Goal: Task Accomplishment & Management: Use online tool/utility

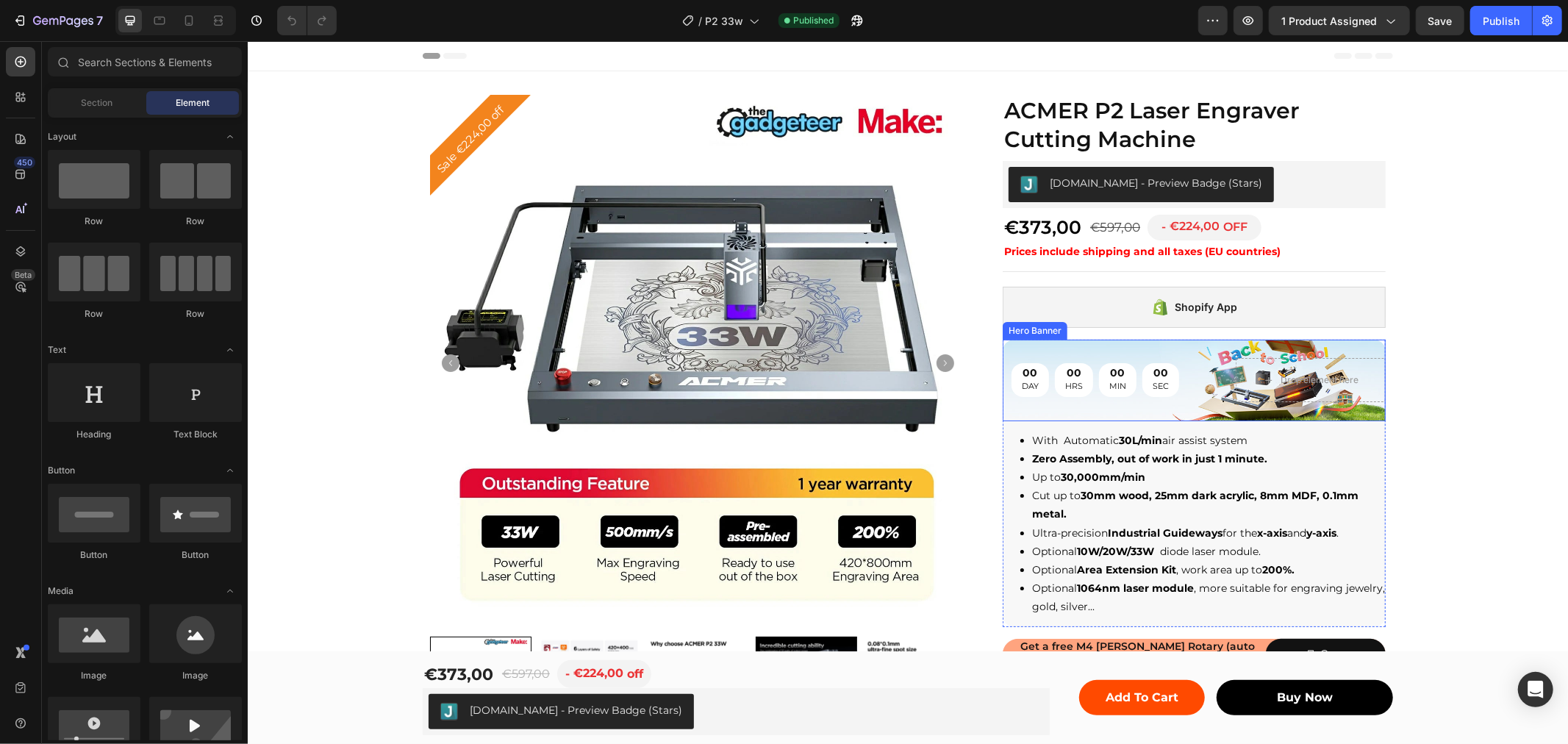
click at [1146, 354] on div "00 DAY 00 HRS 00 MIN 00 SEC Countdown Timer Drop element here" at bounding box center [1194, 379] width 383 height 91
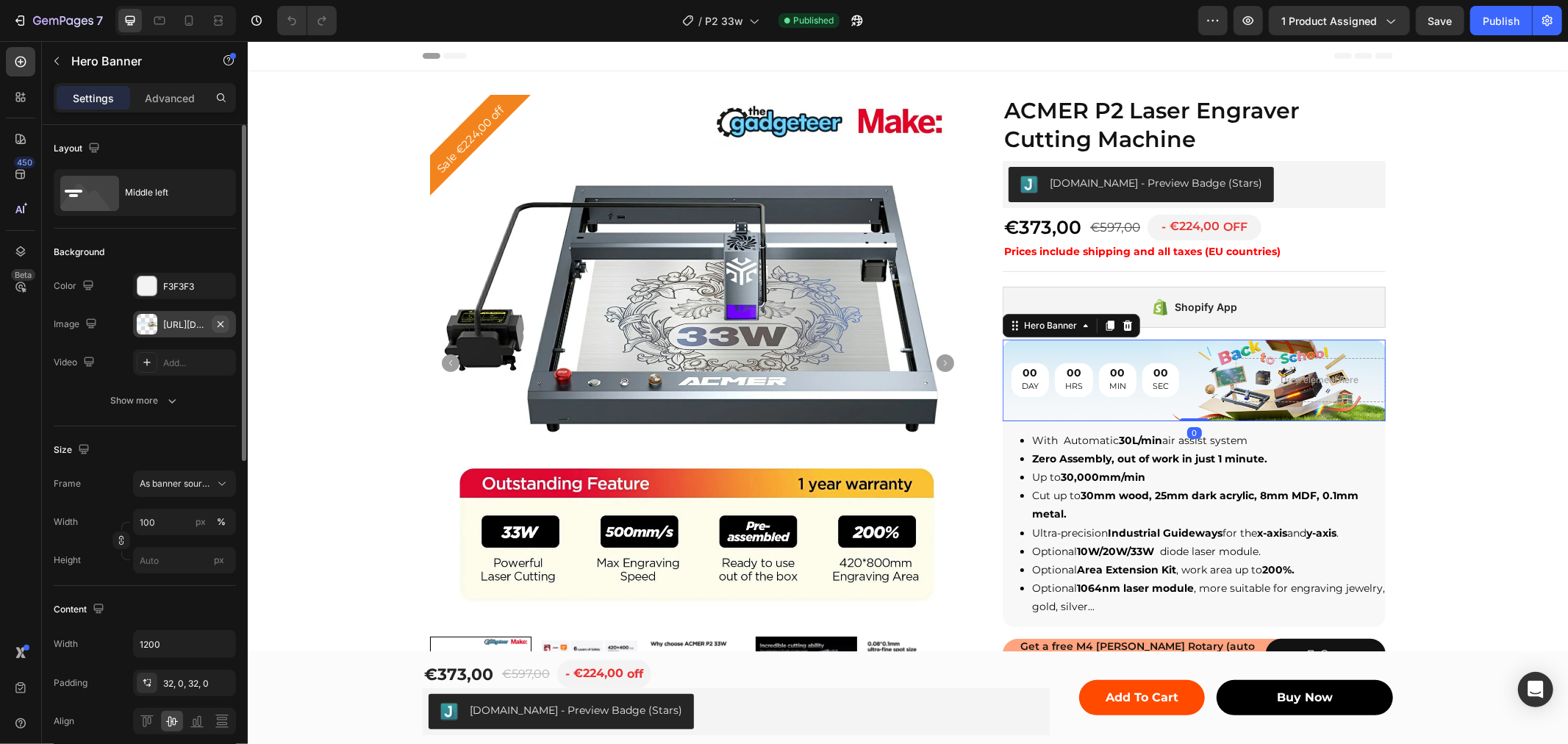
click at [219, 321] on icon "button" at bounding box center [220, 324] width 12 height 12
type input "Auto"
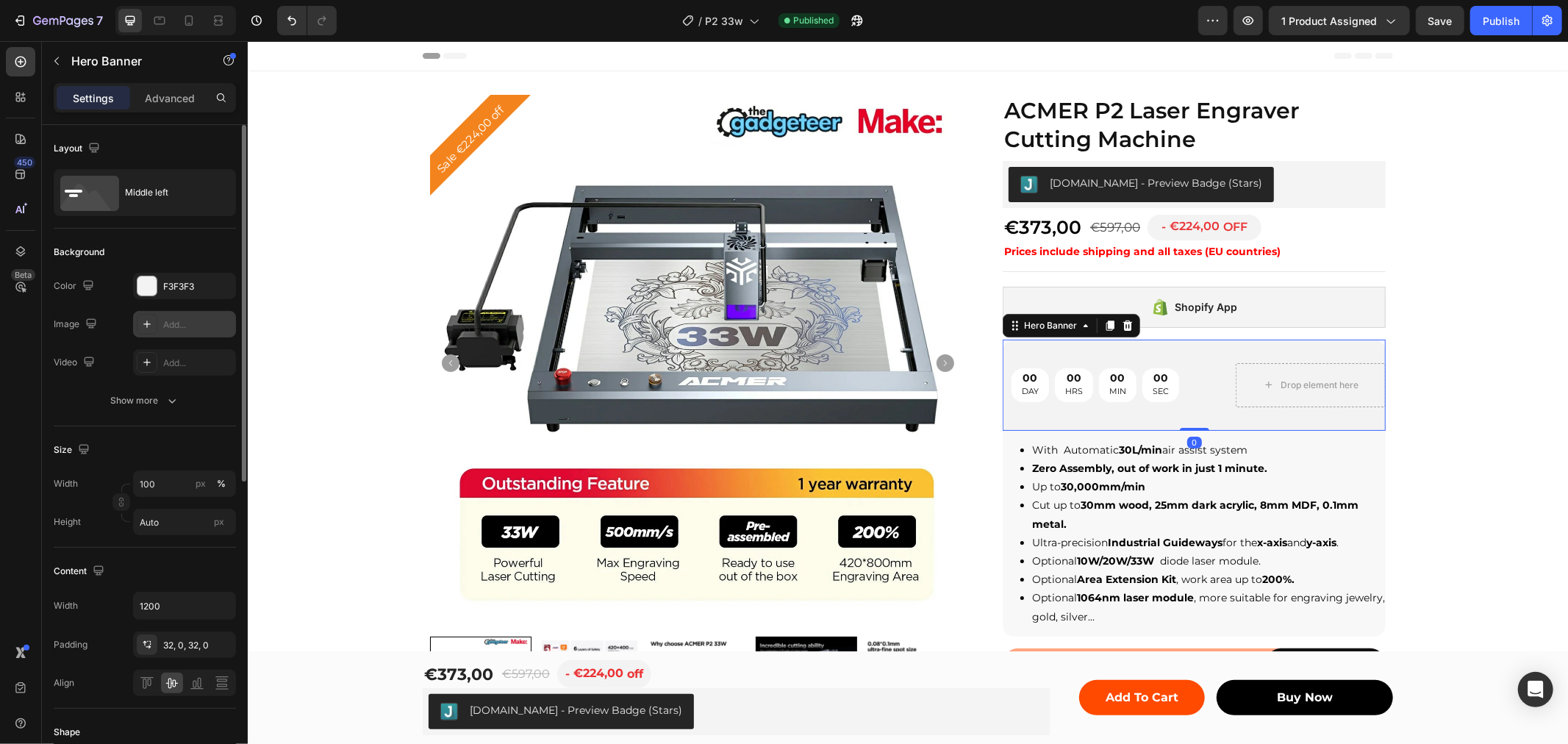
click at [188, 321] on div "Add..." at bounding box center [197, 325] width 69 height 14
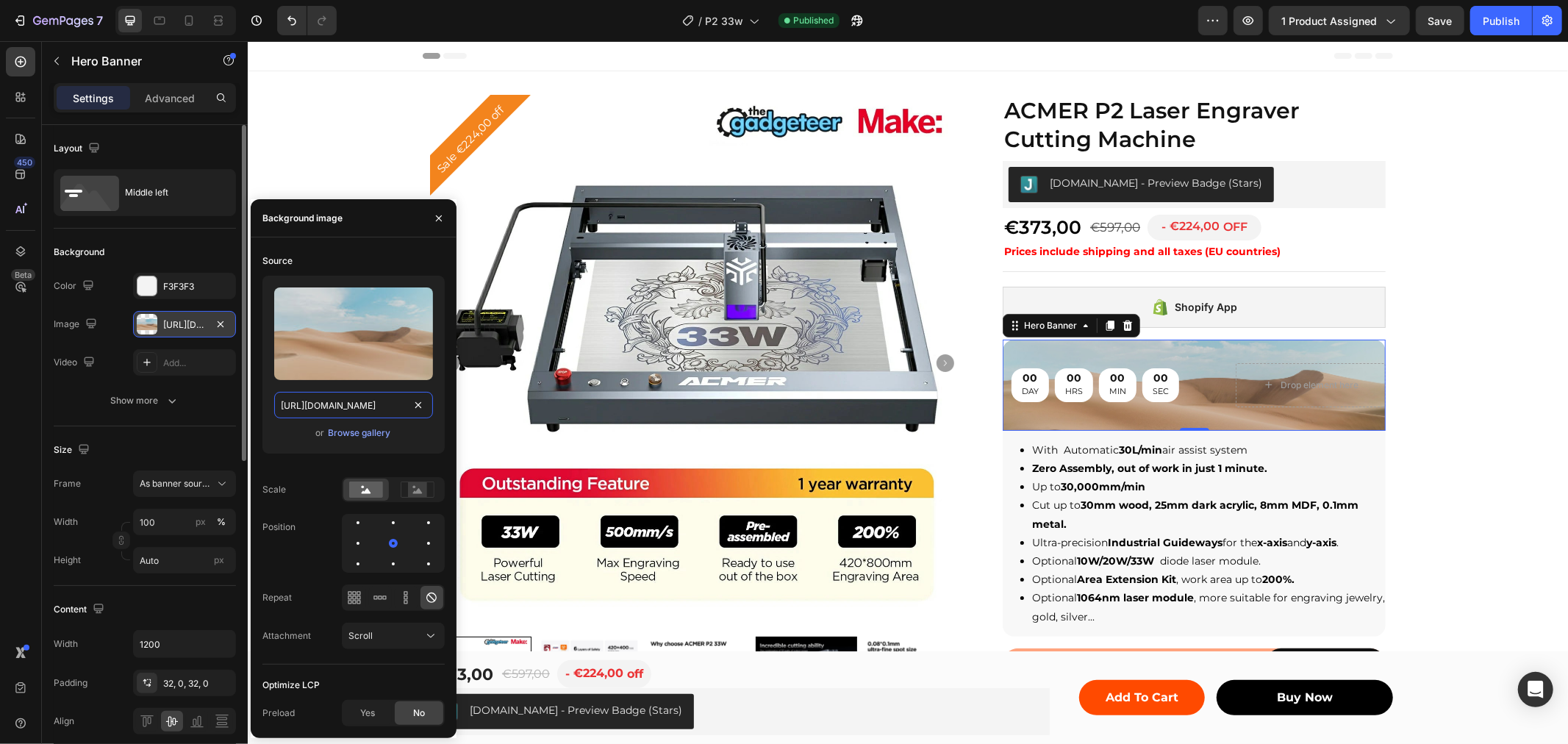
click at [353, 406] on input "[URL][DOMAIN_NAME]" at bounding box center [354, 405] width 159 height 26
paste input "0662/7960/4450/files/gempages_485368874087220478-36983410-701e-4840-b965-c56421…"
type input "[URL][DOMAIN_NAME]"
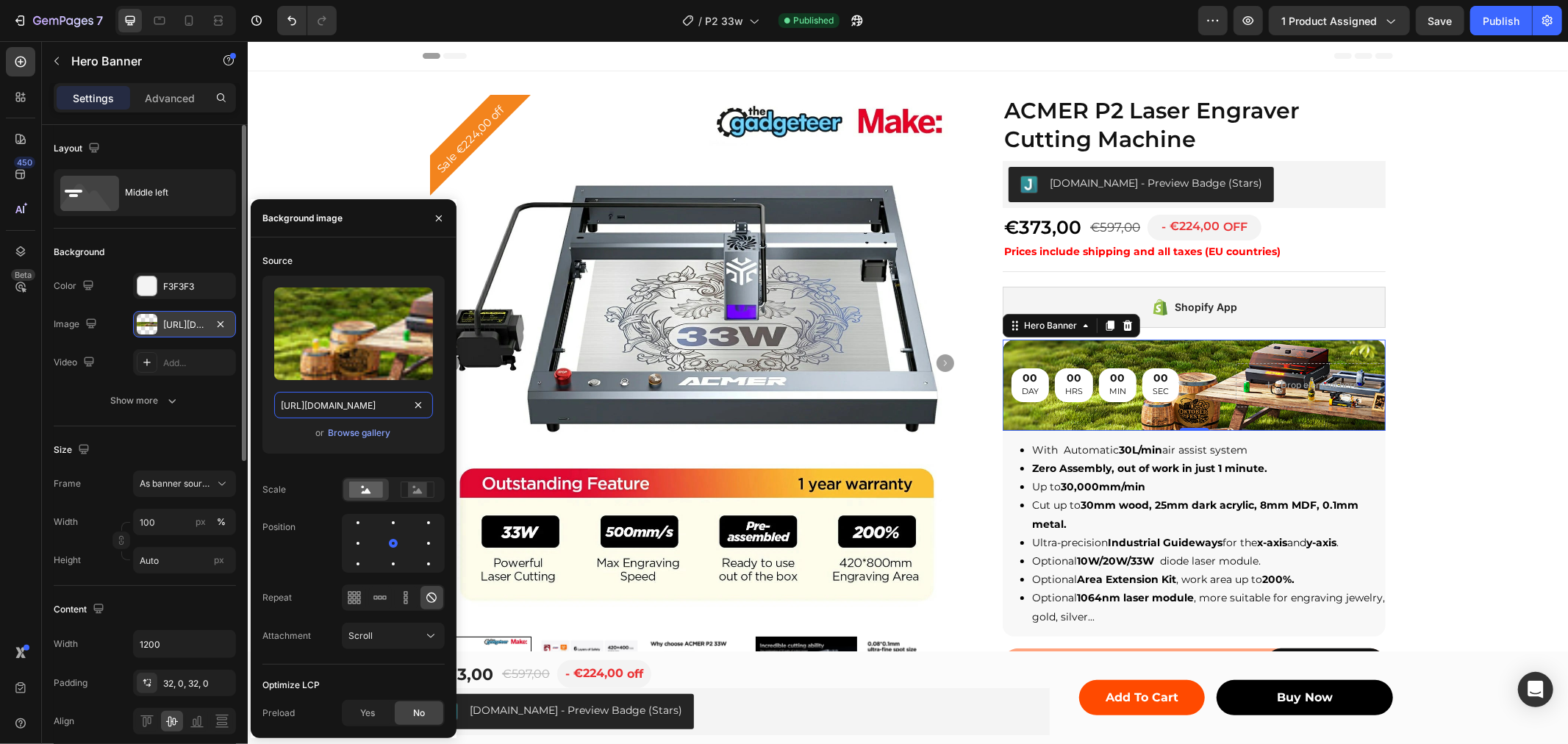
scroll to position [0, 457]
click at [1082, 397] on div "00 DAY 00 HRS 00 MIN 00 SEC" at bounding box center [1094, 385] width 168 height 34
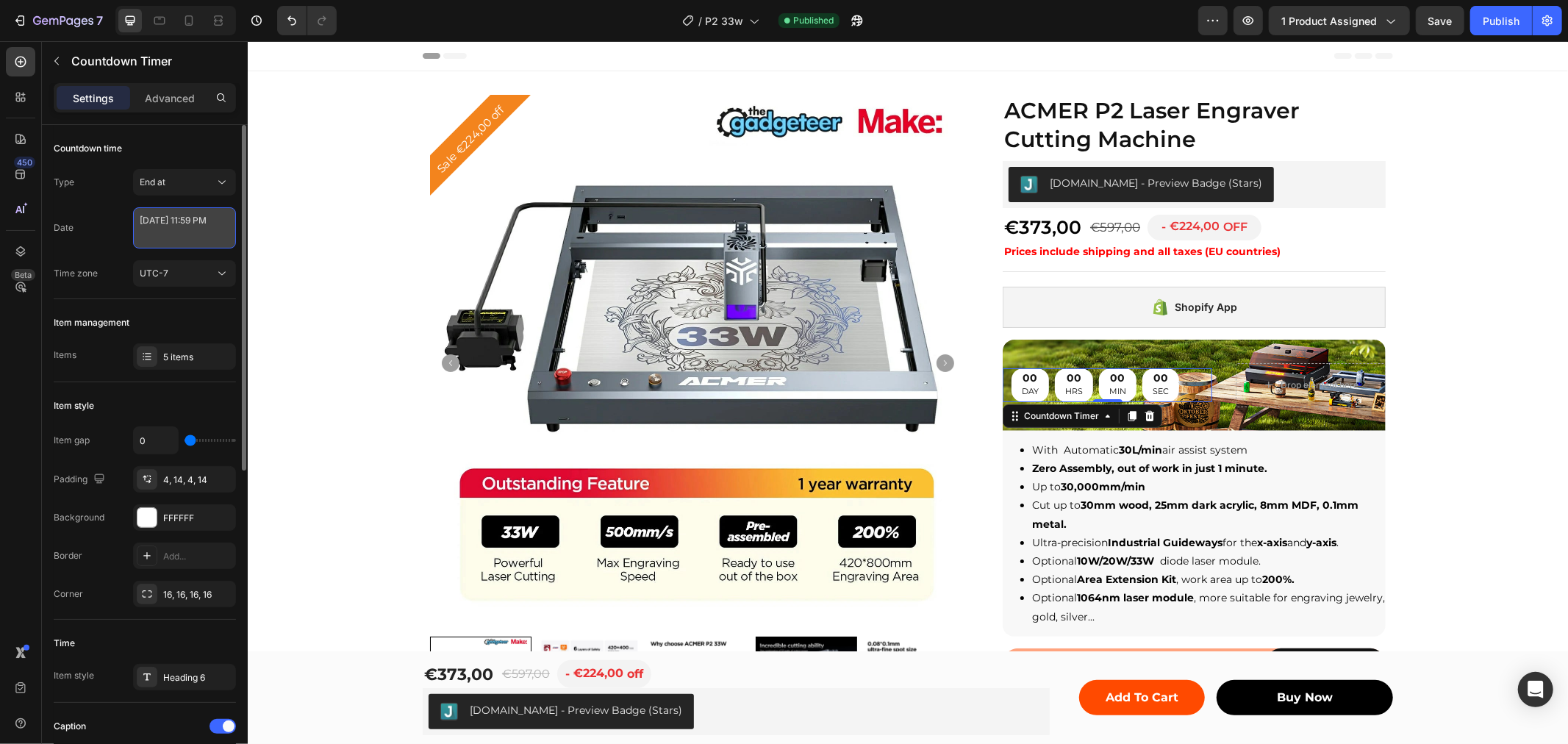
click at [211, 227] on textarea "[DATE] 11:59 PM" at bounding box center [184, 228] width 103 height 41
select select "23"
select select "59"
select select "false"
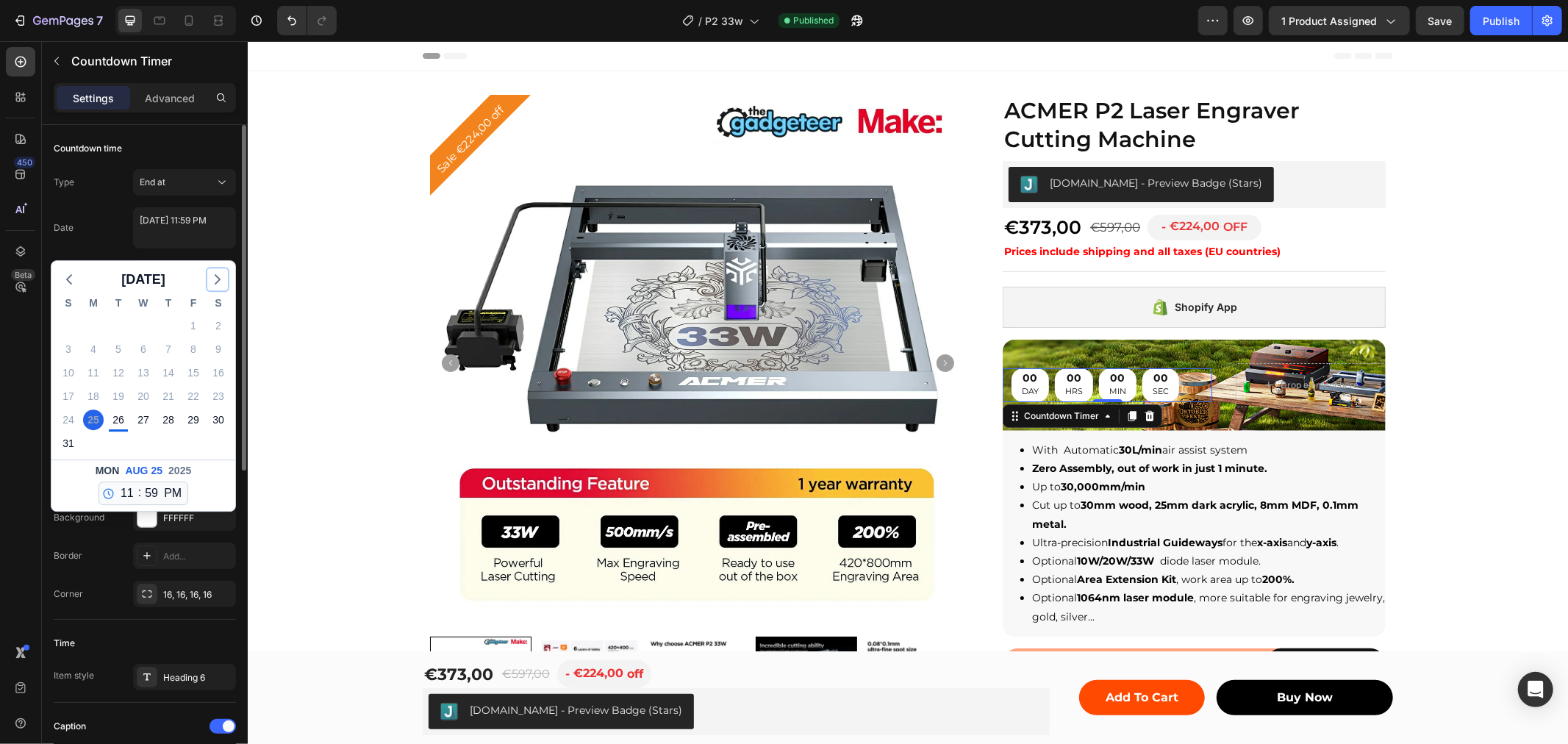
drag, startPoint x: 211, startPoint y: 289, endPoint x: 157, endPoint y: 334, distance: 70.3
click at [211, 289] on button "button" at bounding box center [218, 280] width 21 height 22
click at [93, 374] on div "15" at bounding box center [94, 373] width 21 height 21
type textarea "[DATE] 11:59 PM"
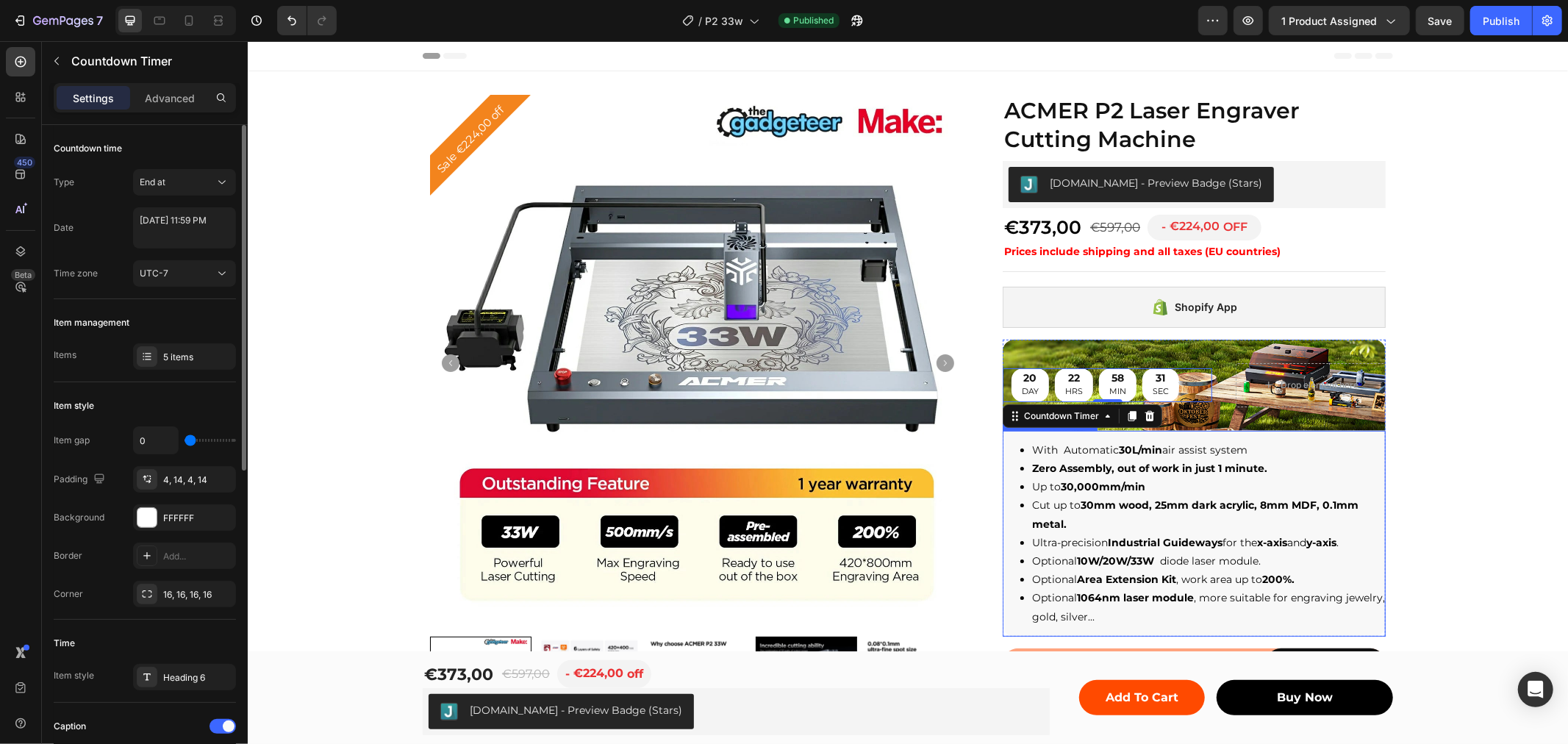
scroll to position [245, 0]
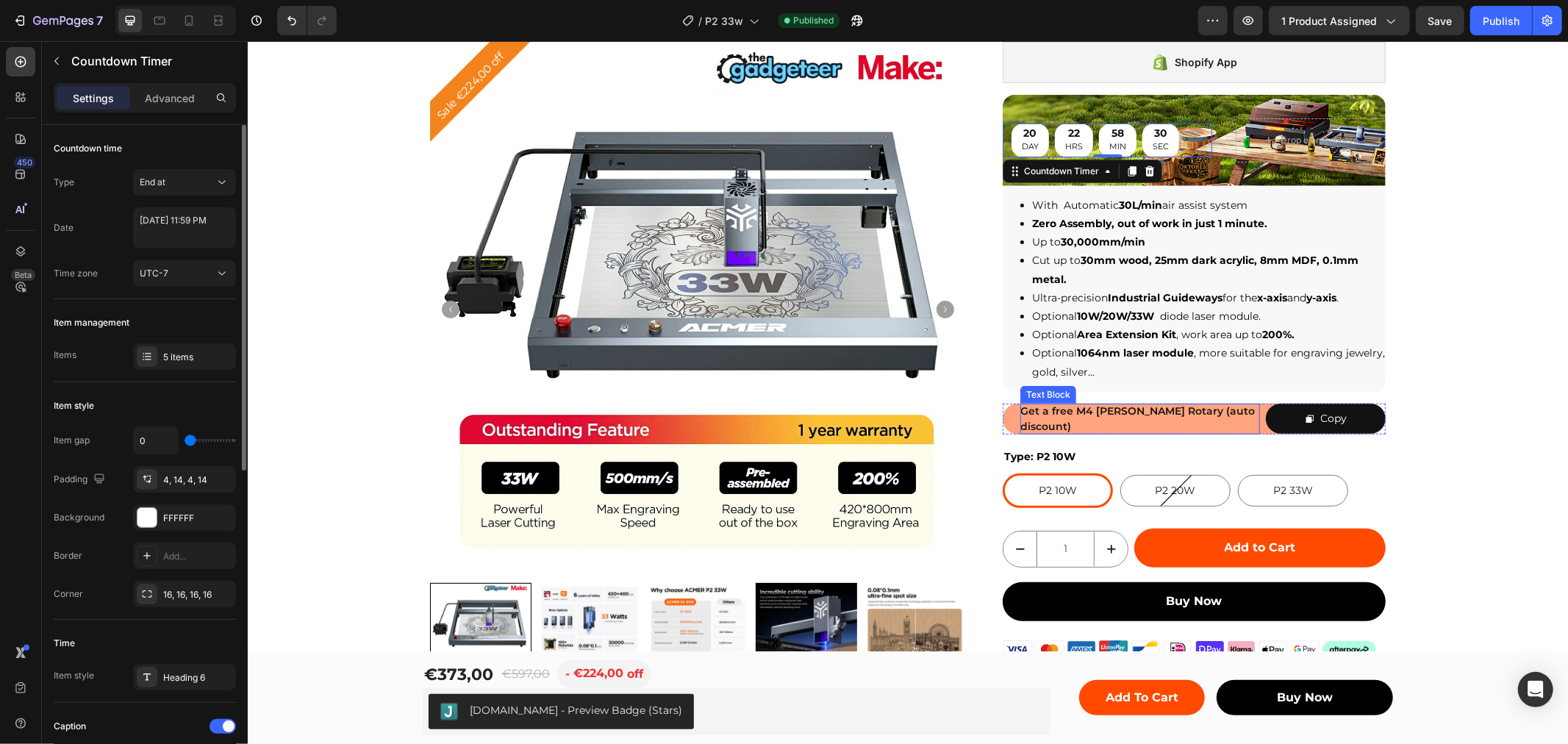
click at [1168, 405] on div "Get a free M4 [PERSON_NAME] Rotary (auto discount) Text Block" at bounding box center [1140, 418] width 240 height 31
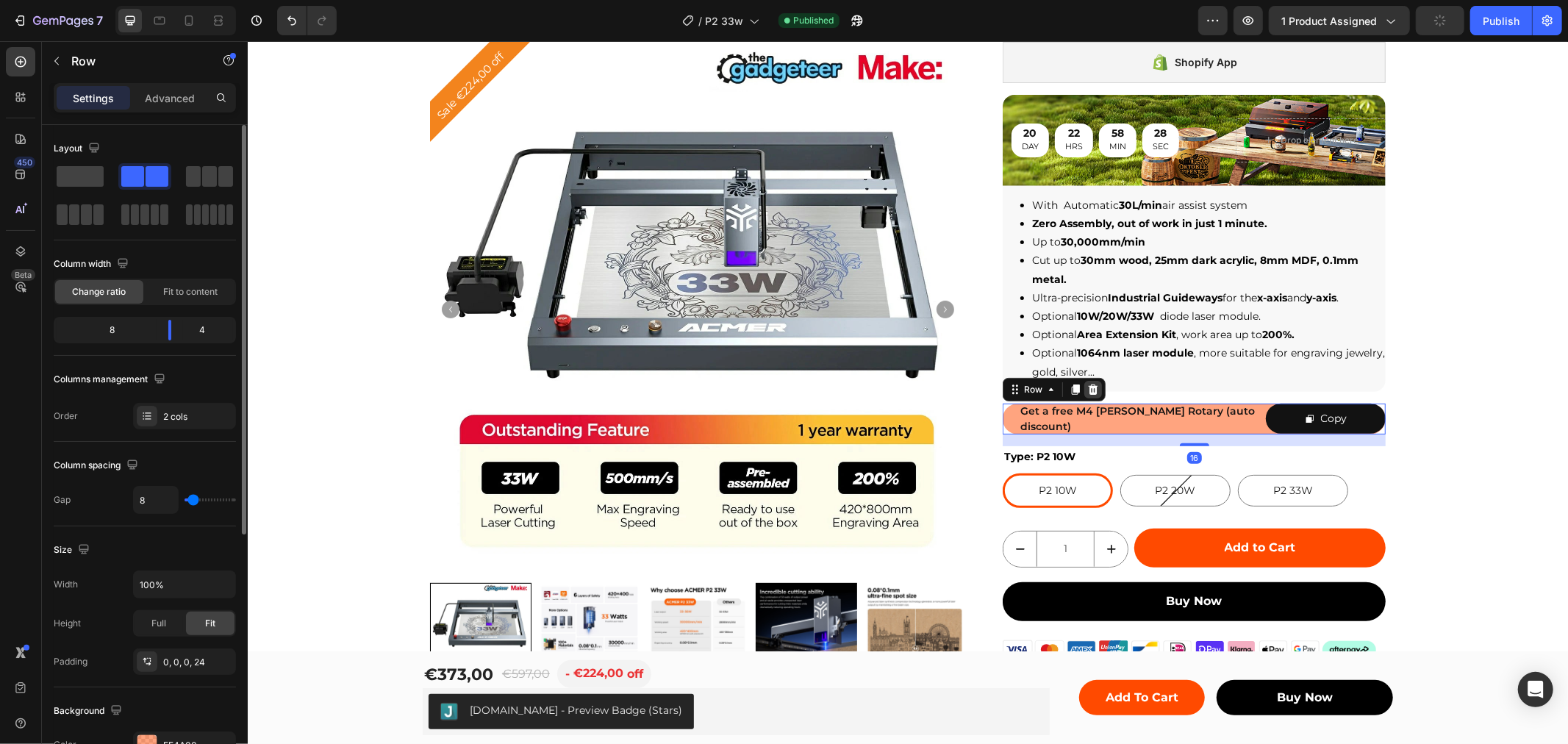
click at [1088, 385] on icon at bounding box center [1093, 389] width 10 height 10
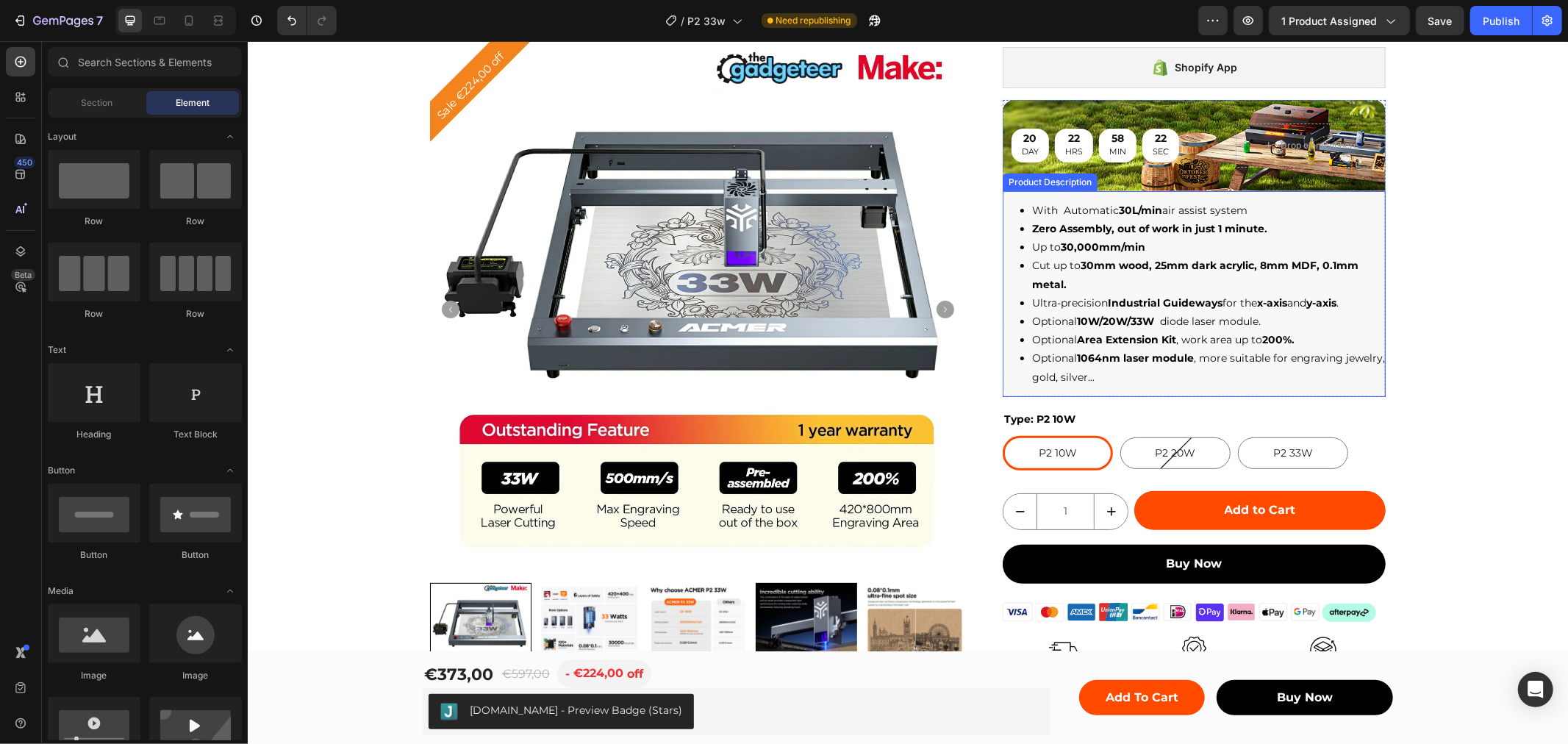
scroll to position [0, 0]
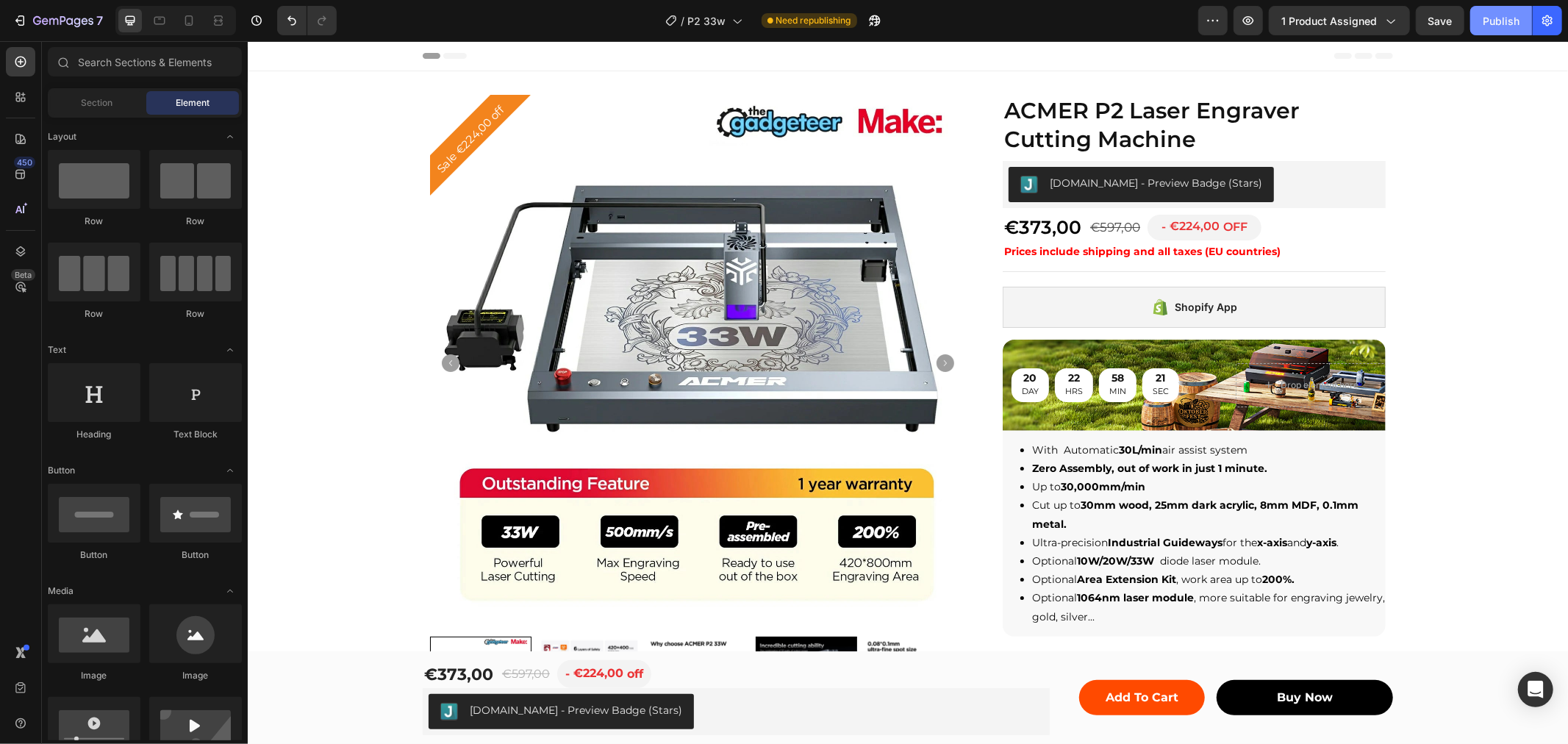
click at [1517, 19] on div "Publish" at bounding box center [1501, 21] width 37 height 15
click at [1101, 357] on div "20 DAY 22 HRS 58 MIN 15 SEC Countdown Timer Drop element here" at bounding box center [1194, 385] width 383 height 91
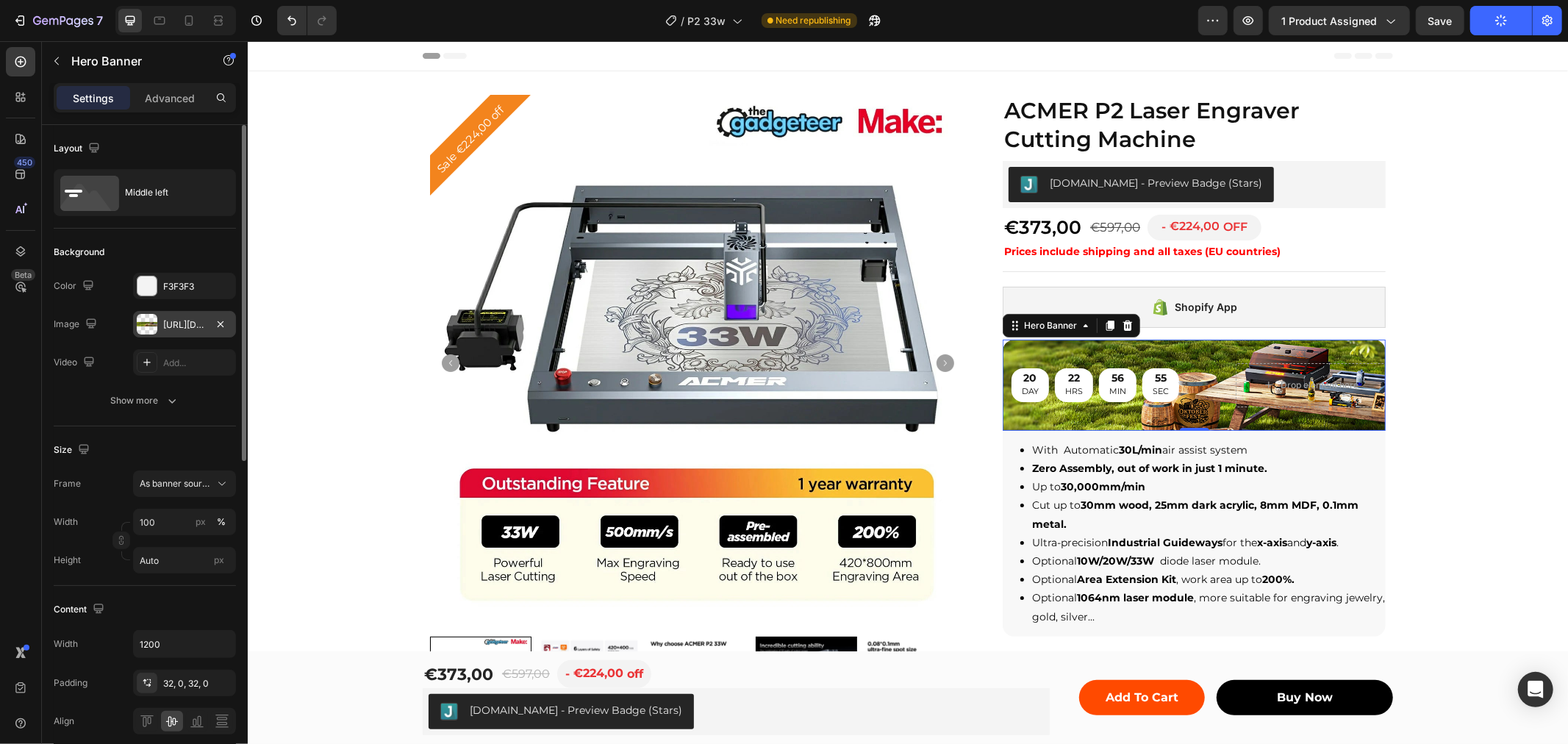
click at [184, 325] on div "[URL][DOMAIN_NAME]" at bounding box center [184, 325] width 43 height 14
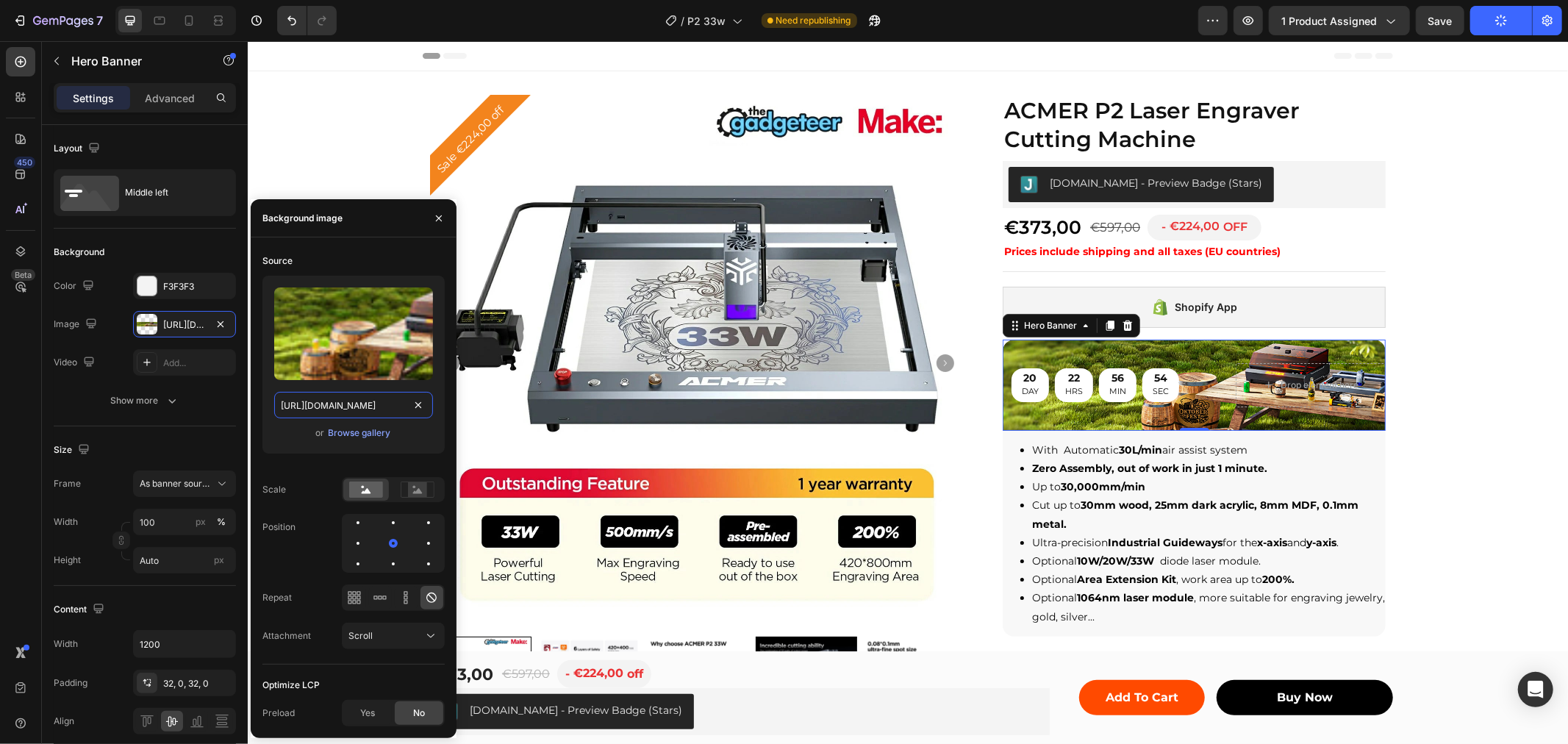
click at [374, 400] on input "[URL][DOMAIN_NAME]" at bounding box center [354, 405] width 159 height 26
